Goal: Transaction & Acquisition: Purchase product/service

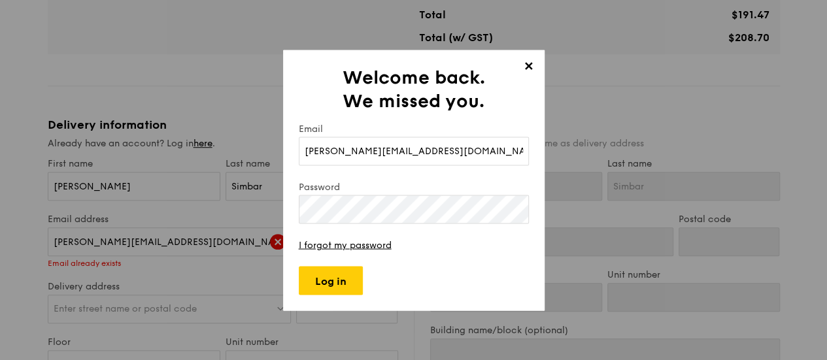
click at [528, 71] on span "✕" at bounding box center [528, 68] width 18 height 18
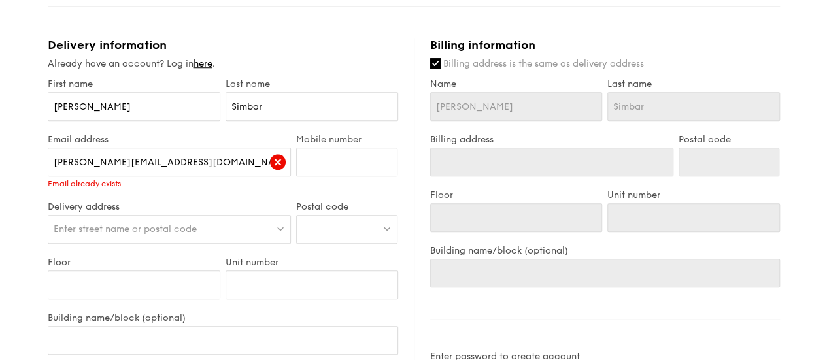
scroll to position [538, 0]
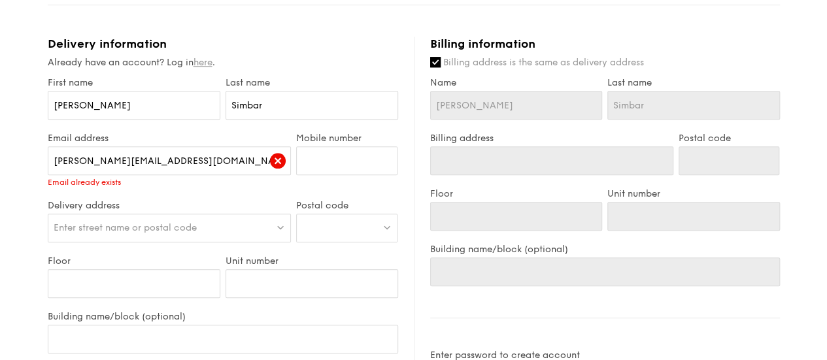
click at [201, 68] on link "here" at bounding box center [202, 62] width 19 height 11
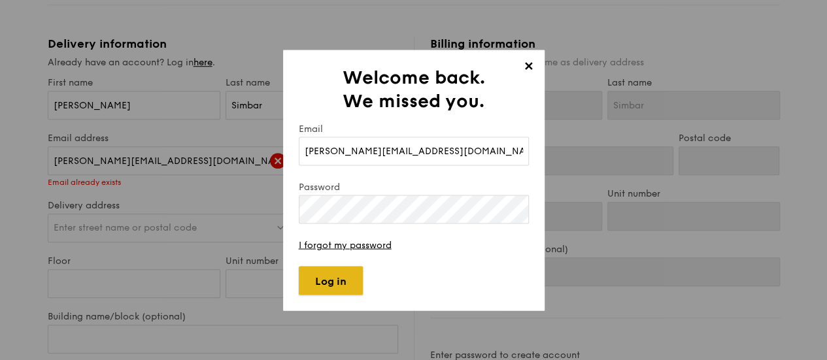
click at [329, 279] on input "Log in" at bounding box center [331, 280] width 64 height 29
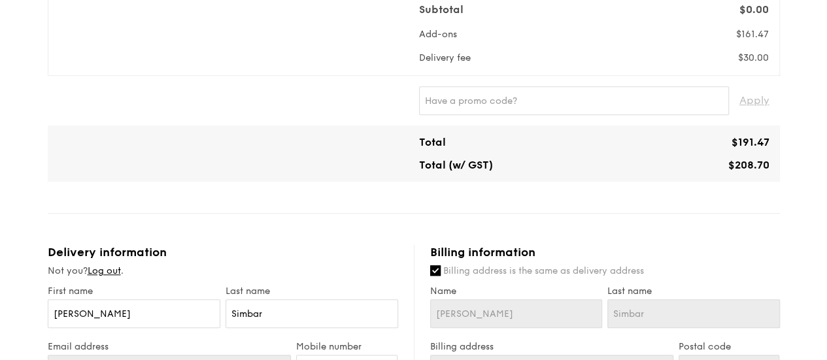
type input "[STREET_ADDRESS]"
type input "079903"
type input "05"
type input "01"
type input "[GEOGRAPHIC_DATA]"
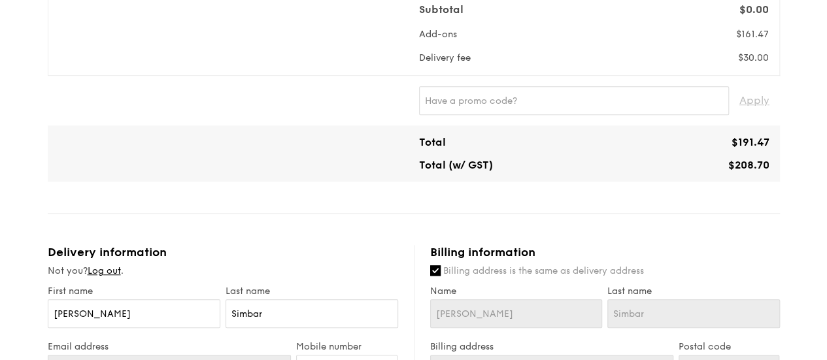
type input "[STREET_ADDRESS]"
type input "079903"
type input "05"
type input "01"
type input "[GEOGRAPHIC_DATA]"
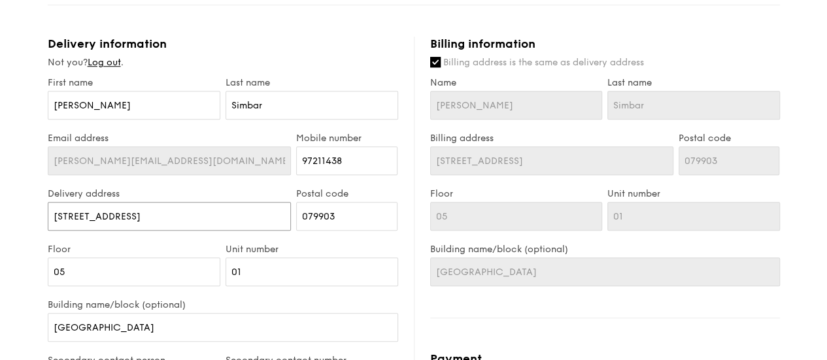
click at [129, 230] on input "[STREET_ADDRESS]" at bounding box center [170, 216] width 244 height 29
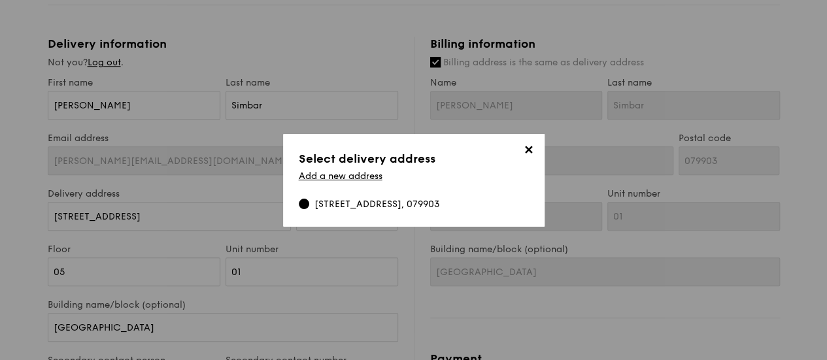
click at [527, 146] on span "✕" at bounding box center [528, 152] width 18 height 18
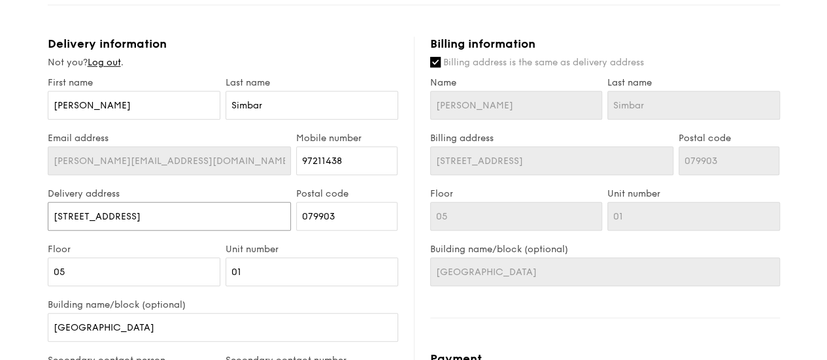
click at [133, 223] on input "[STREET_ADDRESS]" at bounding box center [170, 216] width 244 height 29
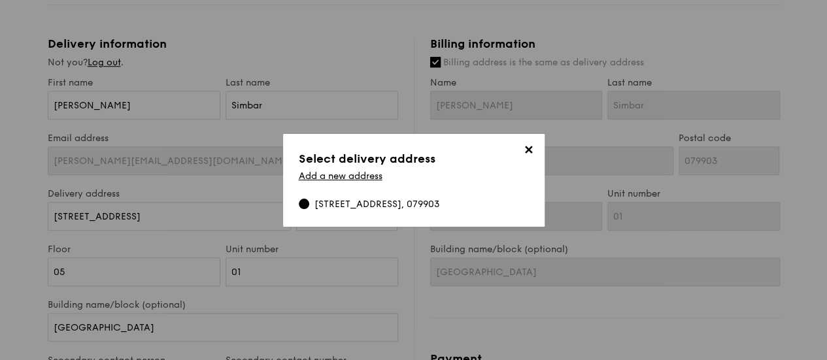
click at [527, 143] on span "✕" at bounding box center [528, 152] width 18 height 18
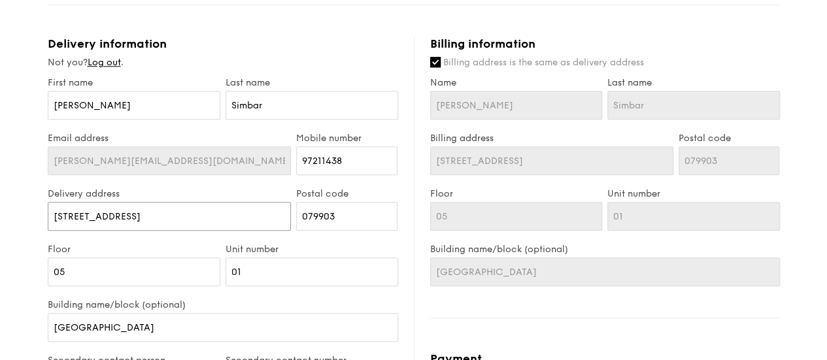
click at [76, 225] on input "[STREET_ADDRESS]" at bounding box center [170, 216] width 244 height 29
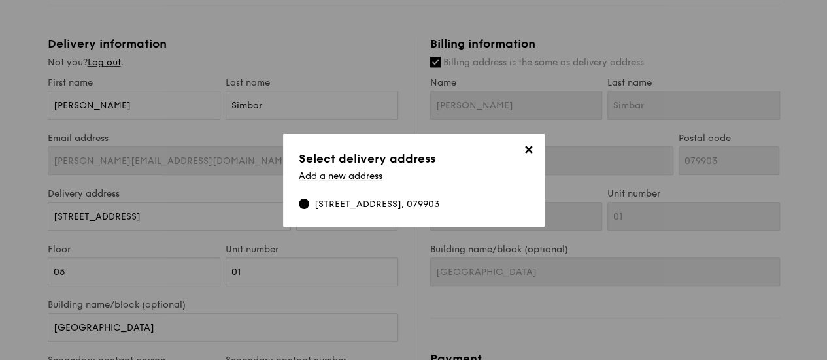
click at [533, 147] on span "✕" at bounding box center [528, 152] width 18 height 18
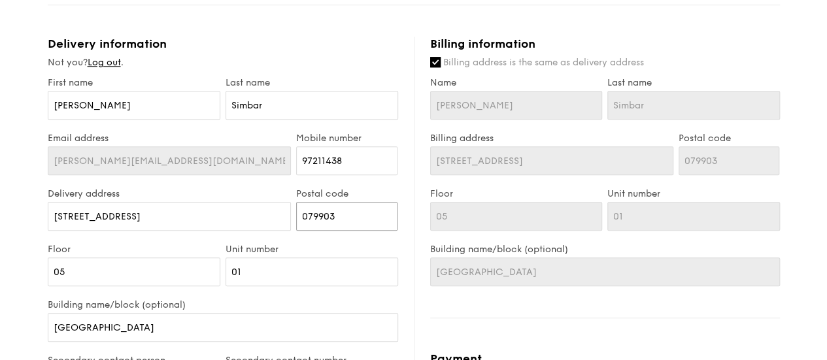
click at [345, 224] on input "079903" at bounding box center [346, 216] width 101 height 29
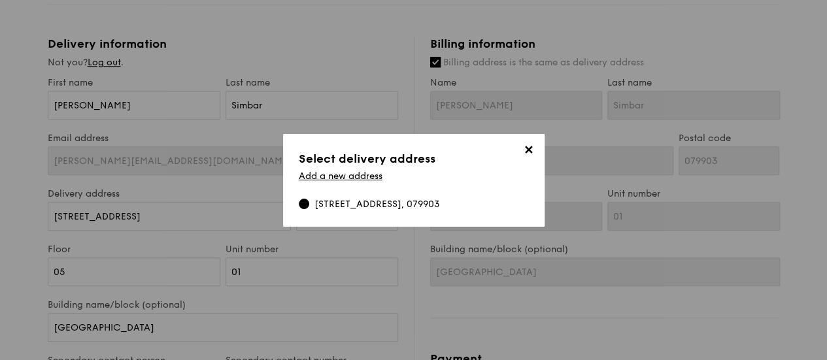
click at [532, 144] on span "✕" at bounding box center [528, 152] width 18 height 18
